Goal: Task Accomplishment & Management: Manage account settings

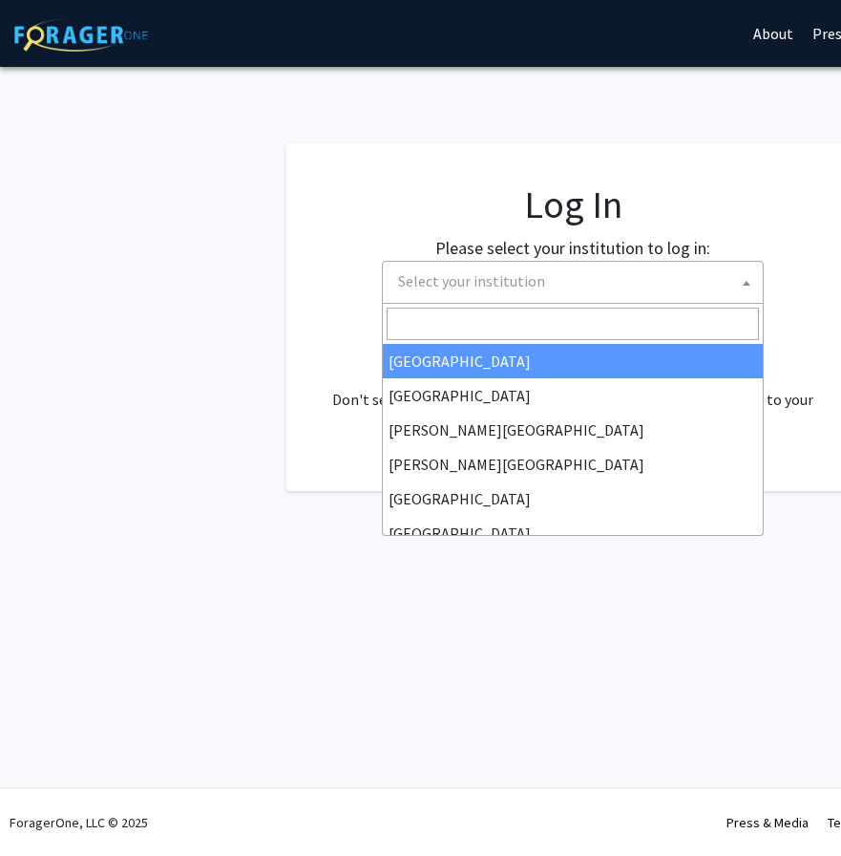
select select
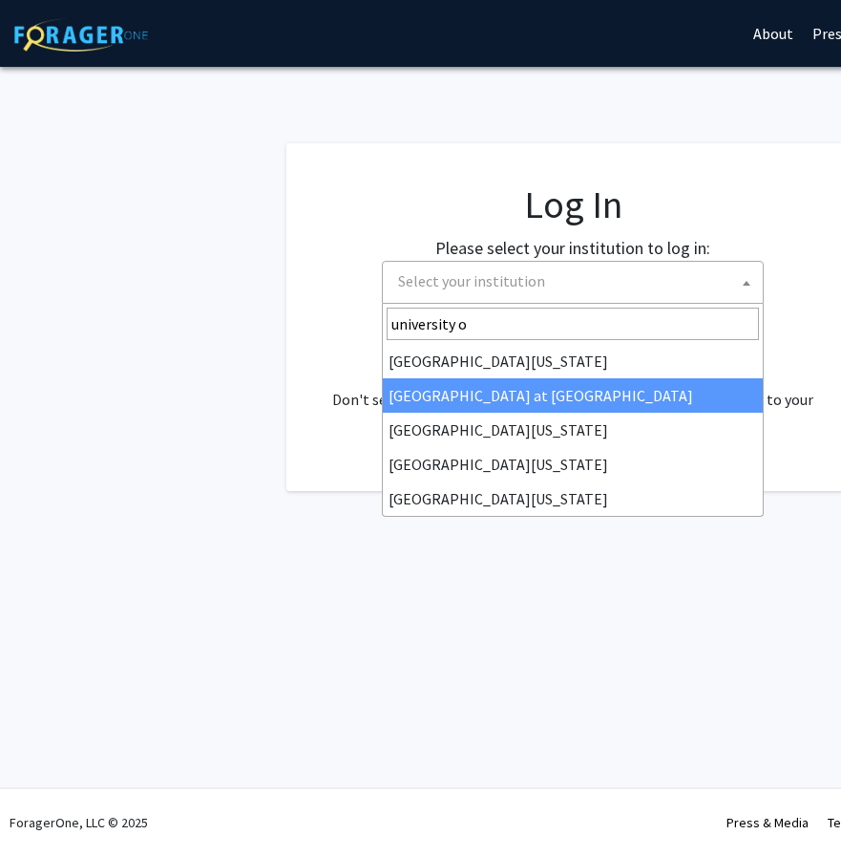
type input "university o"
click at [568, 389] on div "No account? Sign up here . Don't see your institution? Learn more about bringin…" at bounding box center [573, 388] width 497 height 92
select select "18"
